Goal: Task Accomplishment & Management: Manage account settings

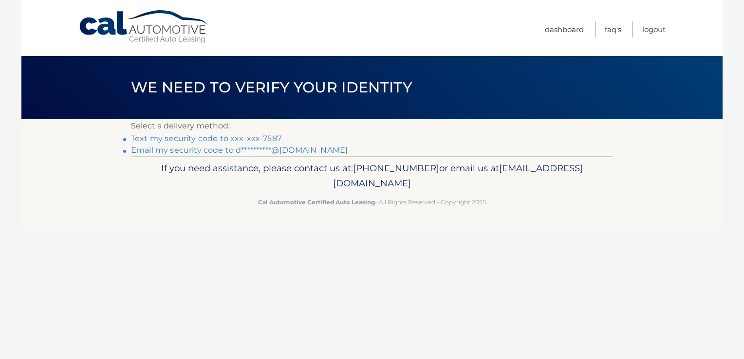
click at [232, 140] on link "Text my security code to xxx-xxx-7587" at bounding box center [206, 138] width 150 height 9
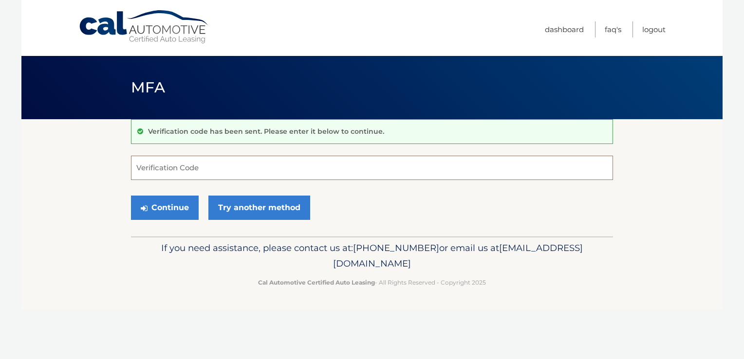
click at [219, 167] on input "Verification Code" at bounding box center [372, 168] width 482 height 24
type input "990000"
click at [163, 209] on button "Continue" at bounding box center [165, 208] width 68 height 24
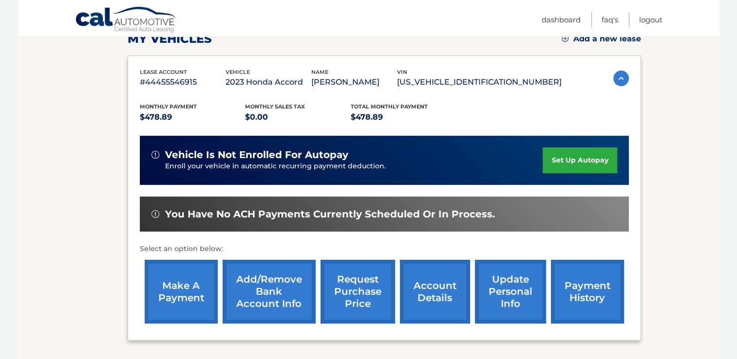
scroll to position [229, 0]
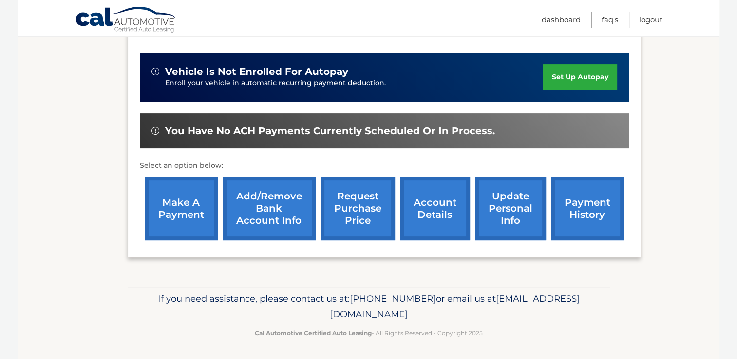
click at [442, 209] on link "account details" at bounding box center [435, 209] width 70 height 64
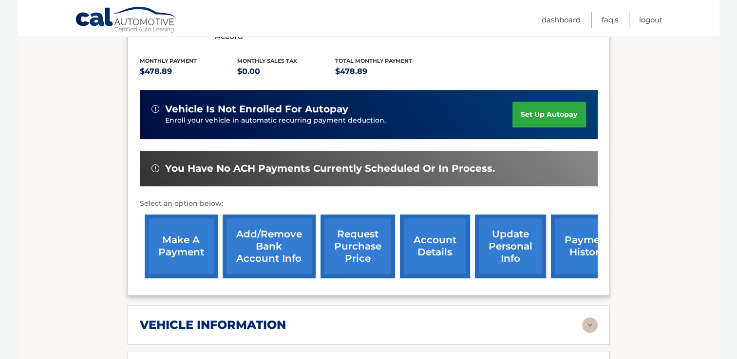
scroll to position [341, 0]
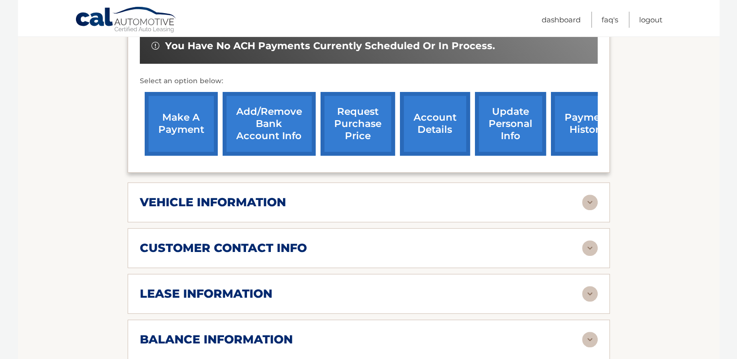
click at [593, 195] on img at bounding box center [590, 203] width 16 height 16
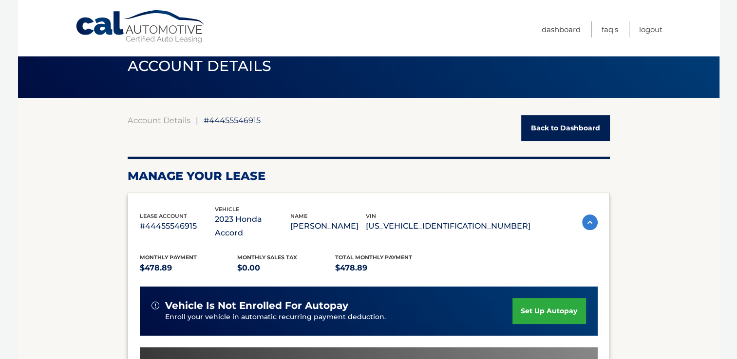
scroll to position [0, 0]
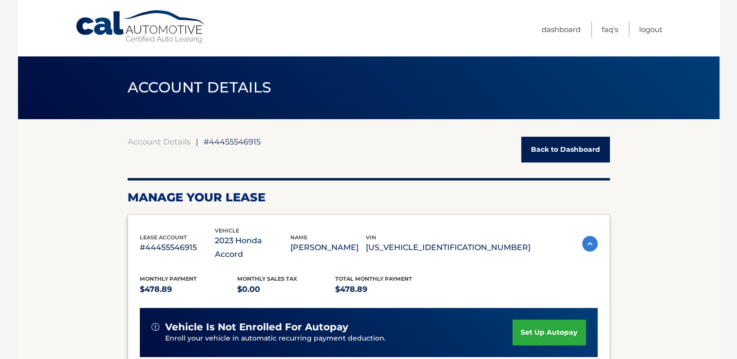
click at [573, 153] on link "Back to Dashboard" at bounding box center [565, 150] width 89 height 26
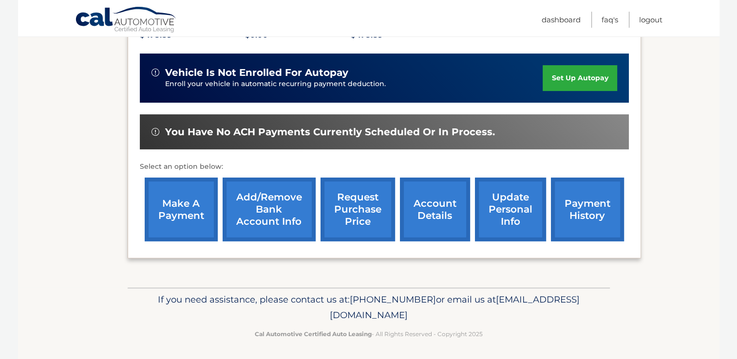
scroll to position [229, 0]
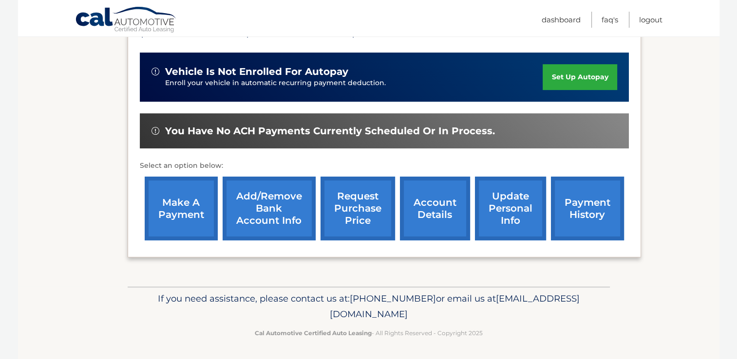
click at [580, 219] on link "payment history" at bounding box center [587, 209] width 73 height 64
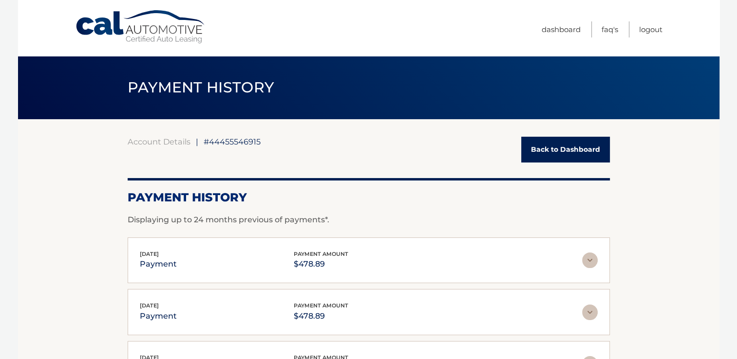
click at [571, 148] on link "Back to Dashboard" at bounding box center [565, 150] width 89 height 26
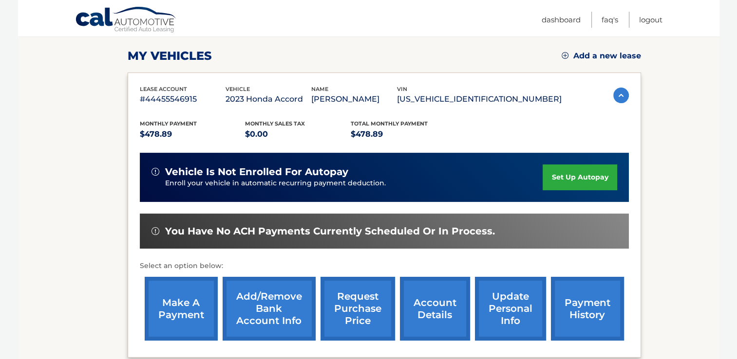
scroll to position [146, 0]
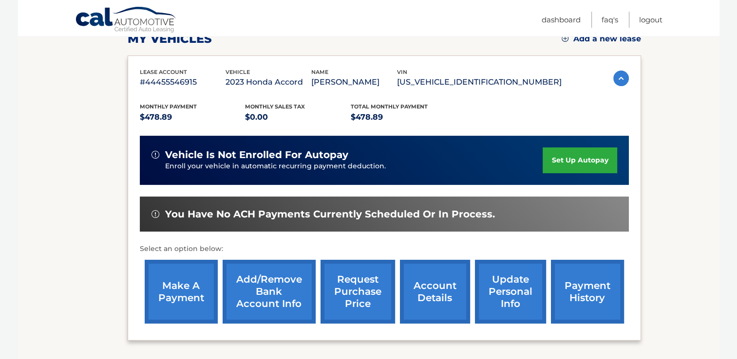
click at [182, 295] on link "make a payment" at bounding box center [181, 292] width 73 height 64
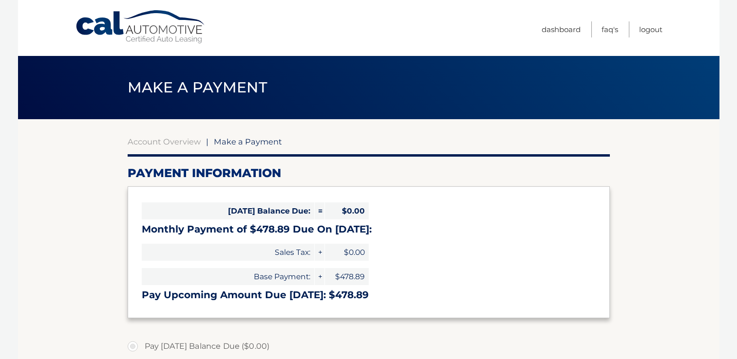
select select "NmFmYWMwOWQtZWQ4Yi00OTIzLWI3OGYtY2M0NjMyZTNlNTVh"
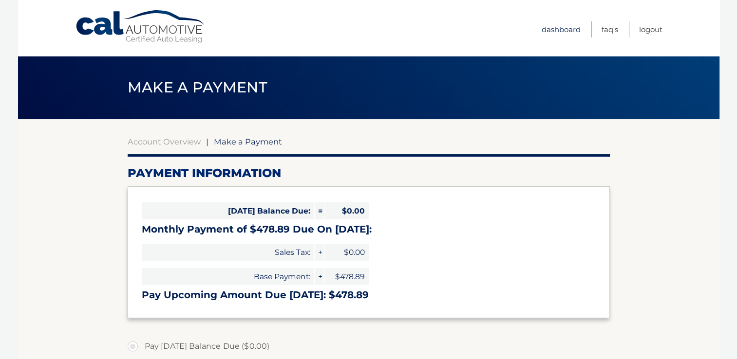
click at [554, 33] on link "Dashboard" at bounding box center [560, 29] width 39 height 16
click at [564, 28] on link "Dashboard" at bounding box center [560, 29] width 39 height 16
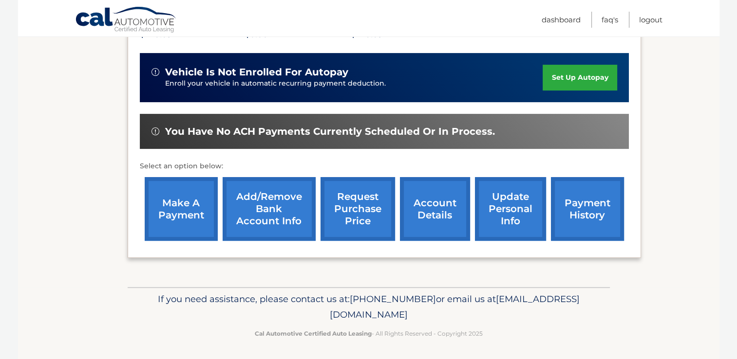
scroll to position [229, 0]
